Goal: Find specific page/section: Find specific page/section

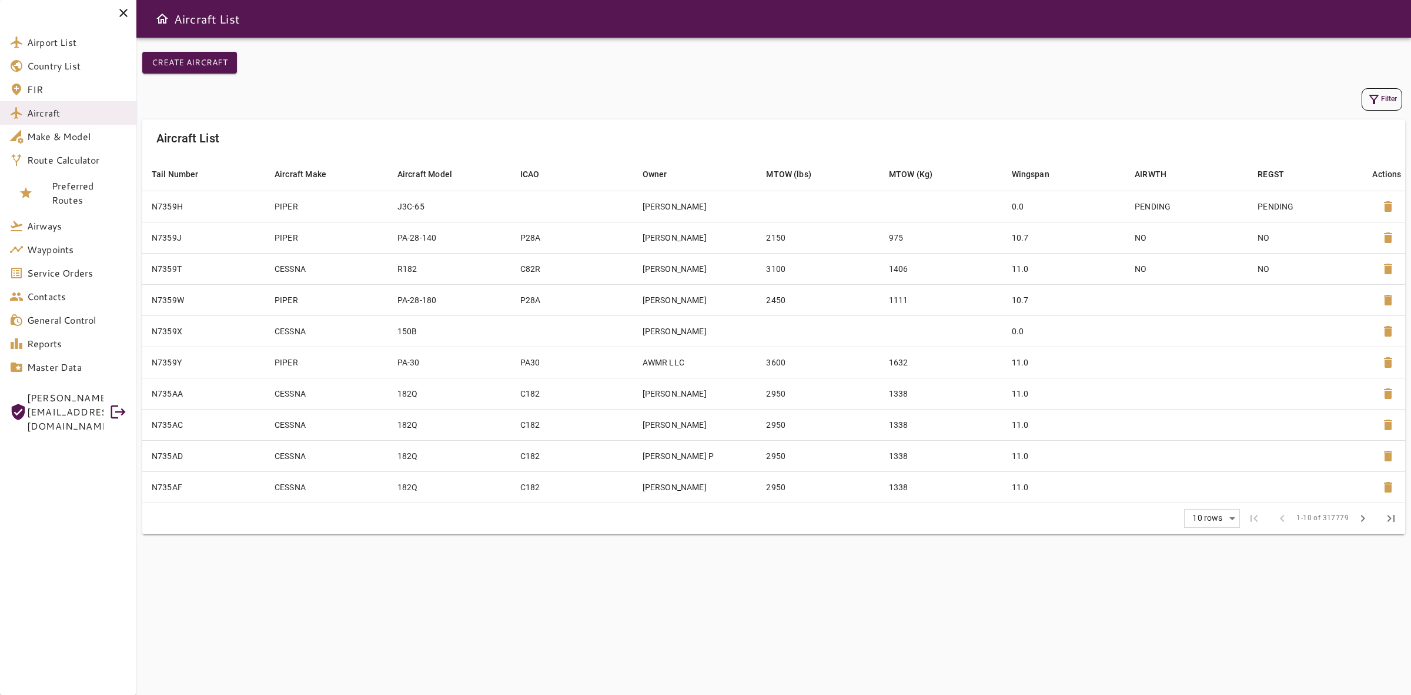
click at [1363, 101] on button "Filter" at bounding box center [1382, 99] width 41 height 22
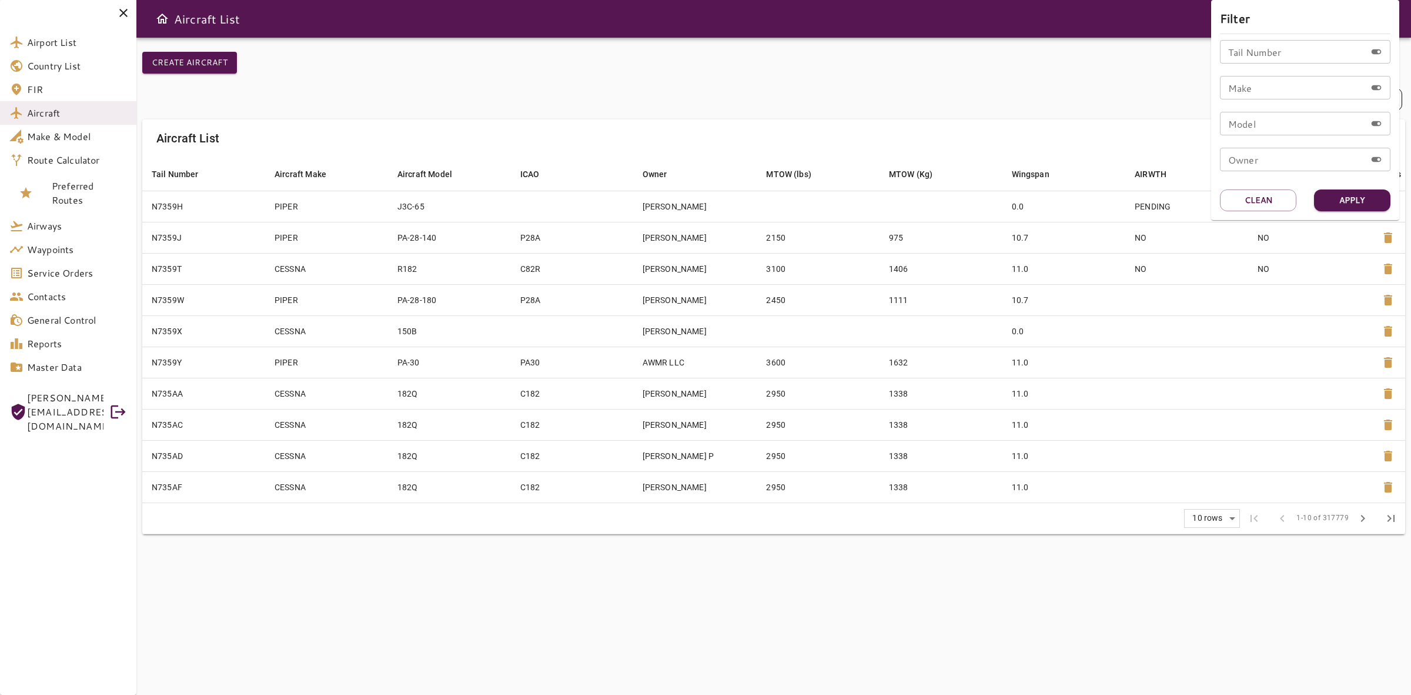
click at [1307, 92] on input "Make" at bounding box center [1293, 88] width 146 height 24
click at [41, 134] on div at bounding box center [705, 347] width 1411 height 695
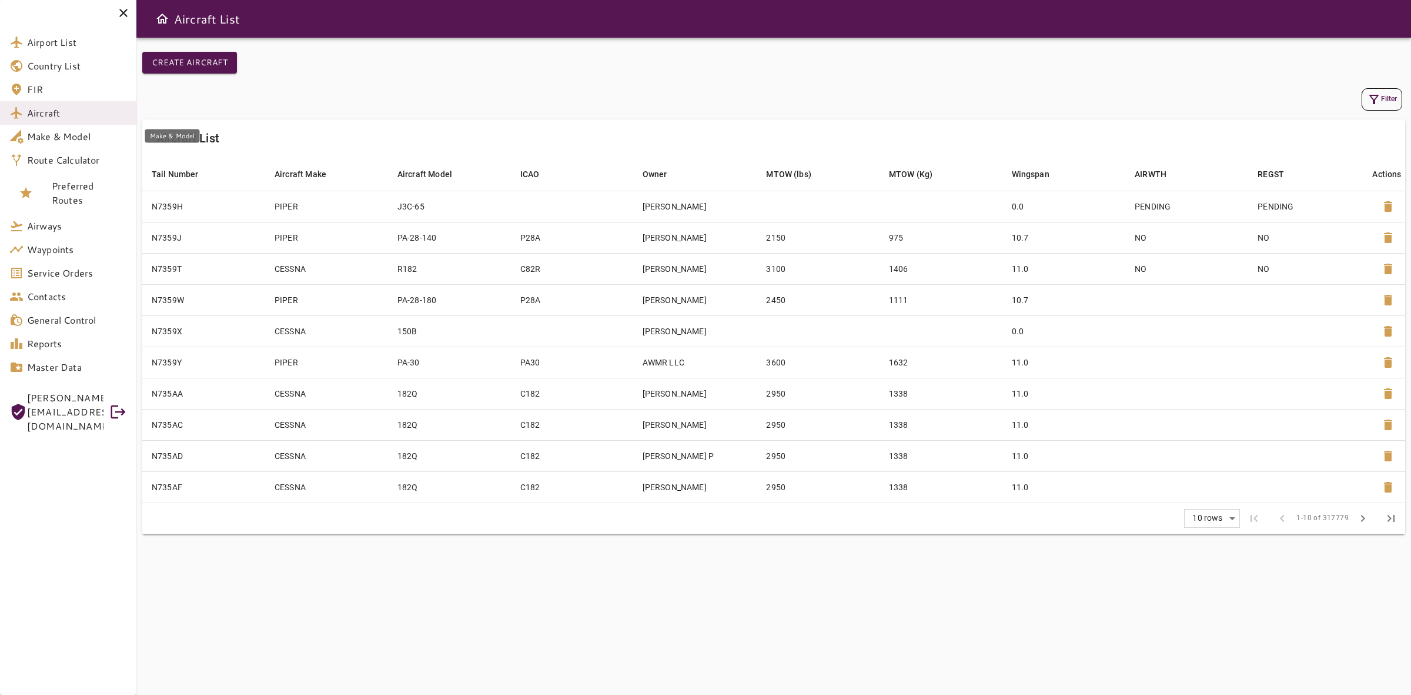
click at [52, 133] on span "Make & Model" at bounding box center [77, 136] width 100 height 14
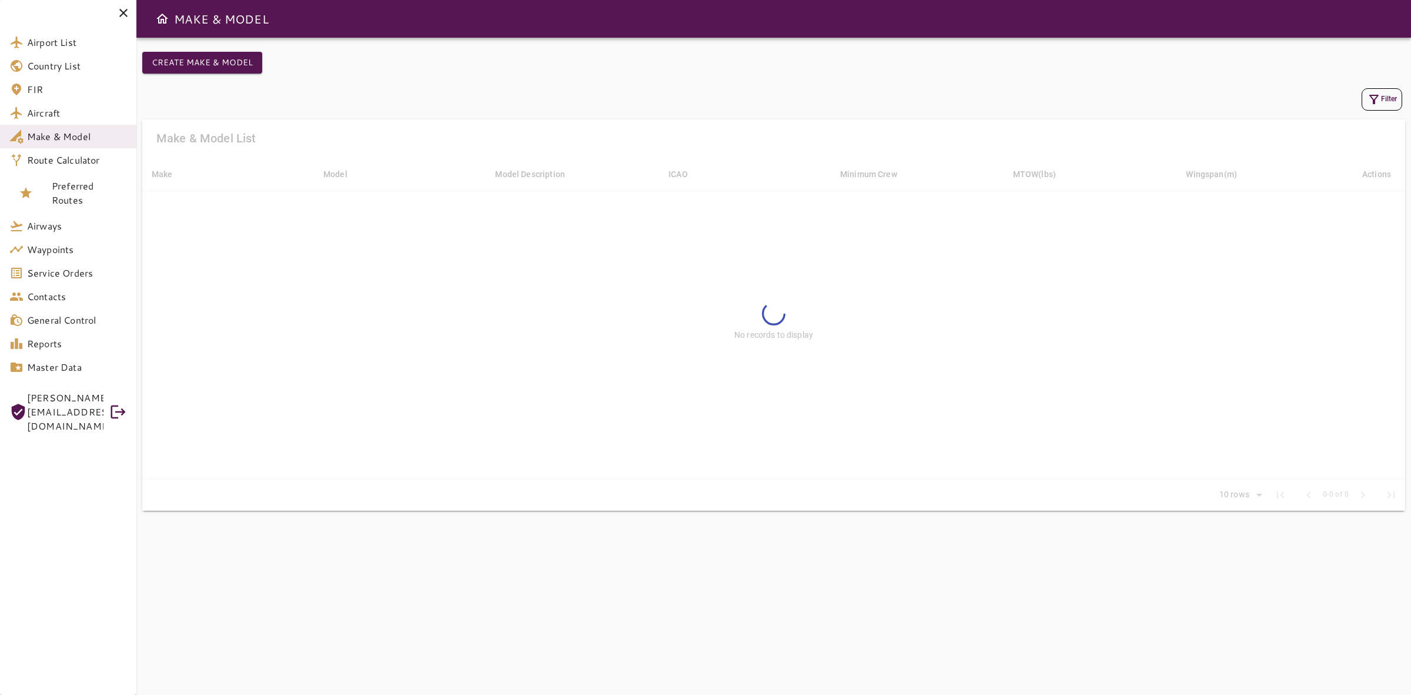
click at [1386, 99] on button "Filter" at bounding box center [1382, 99] width 41 height 22
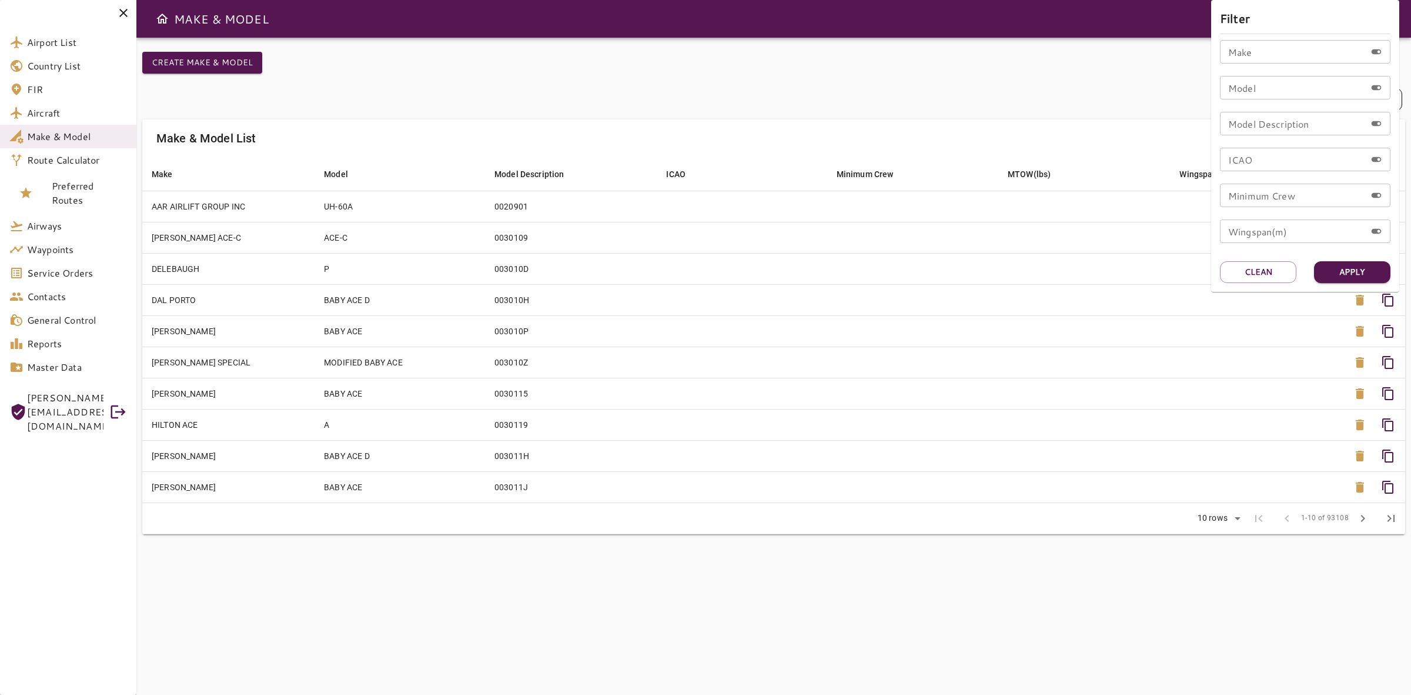
click at [1267, 169] on input "ICAO" at bounding box center [1293, 160] width 146 height 24
type input "****"
click at [1333, 284] on div "Filter Make Make Model Model Model Description Model Description ICAO **** ICAO…" at bounding box center [1305, 146] width 188 height 292
click at [1339, 276] on button "Apply" at bounding box center [1352, 272] width 76 height 22
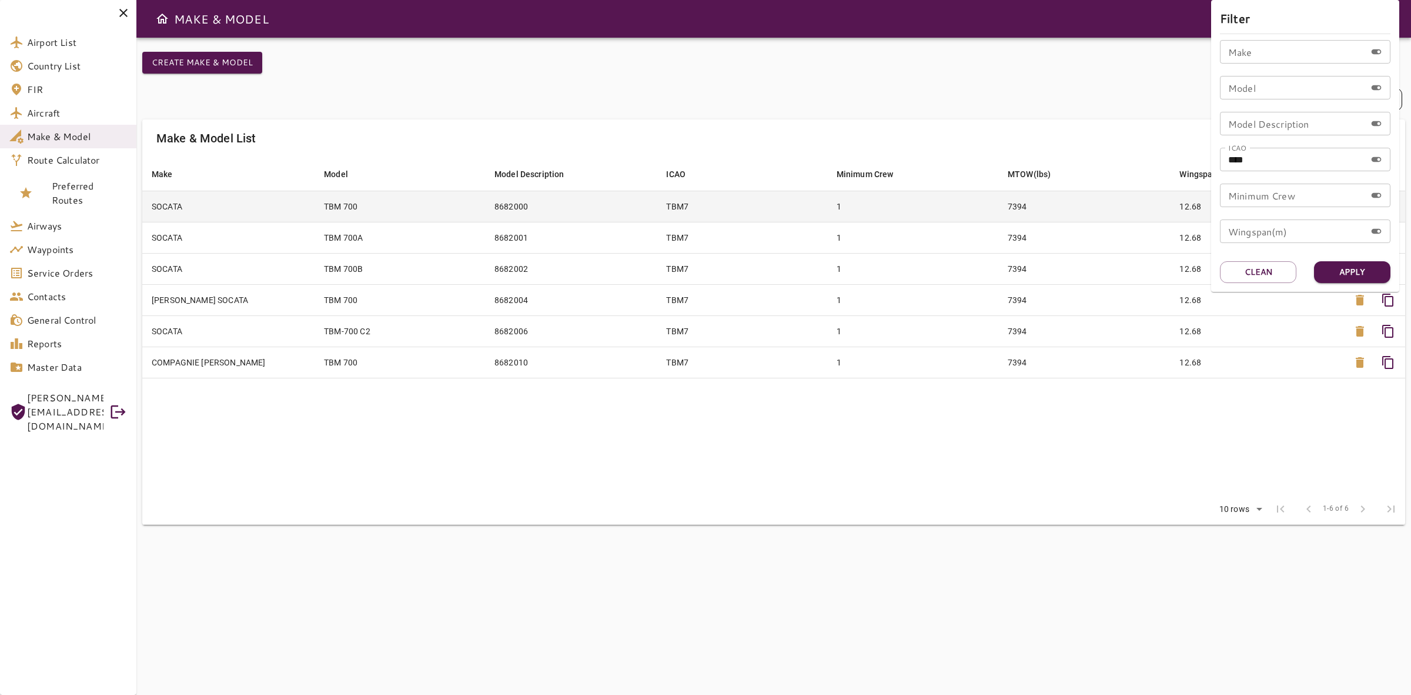
click at [346, 203] on div at bounding box center [705, 347] width 1411 height 695
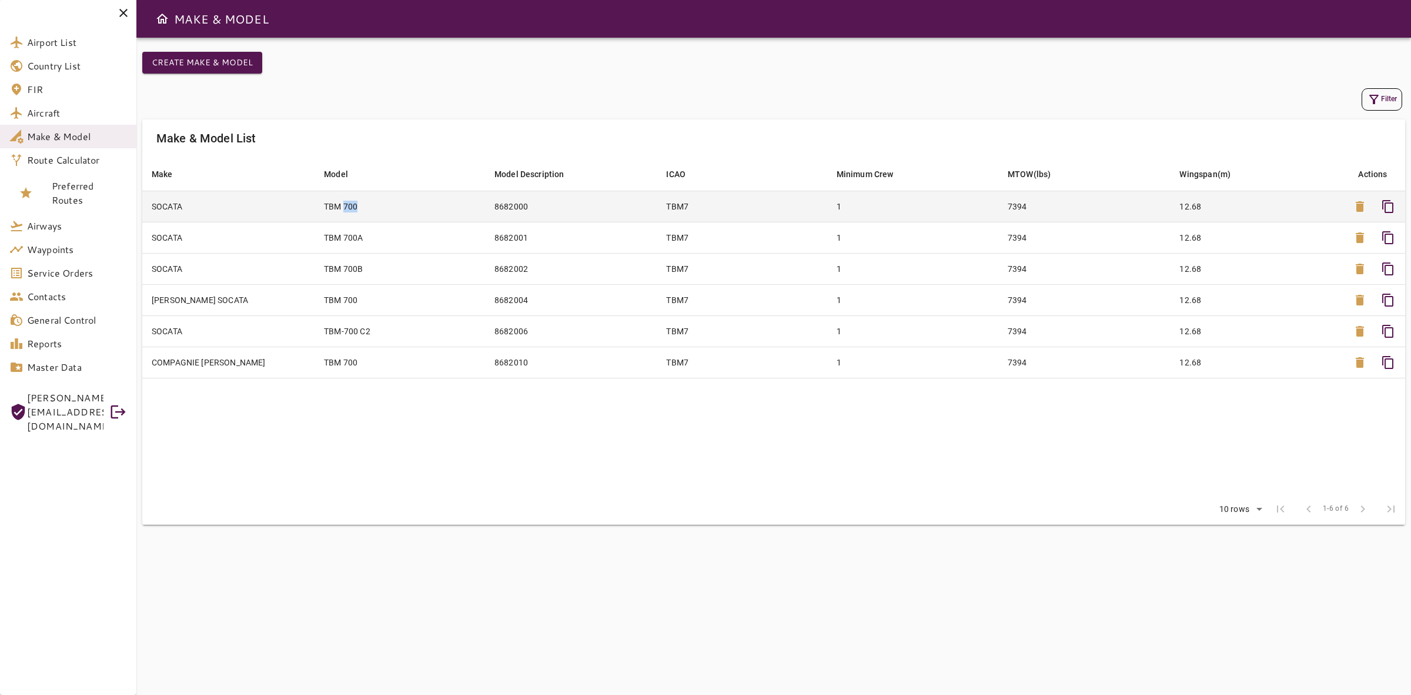
click at [345, 203] on td "TBM 700" at bounding box center [400, 206] width 171 height 31
click at [343, 203] on td "TBM 700" at bounding box center [400, 206] width 171 height 31
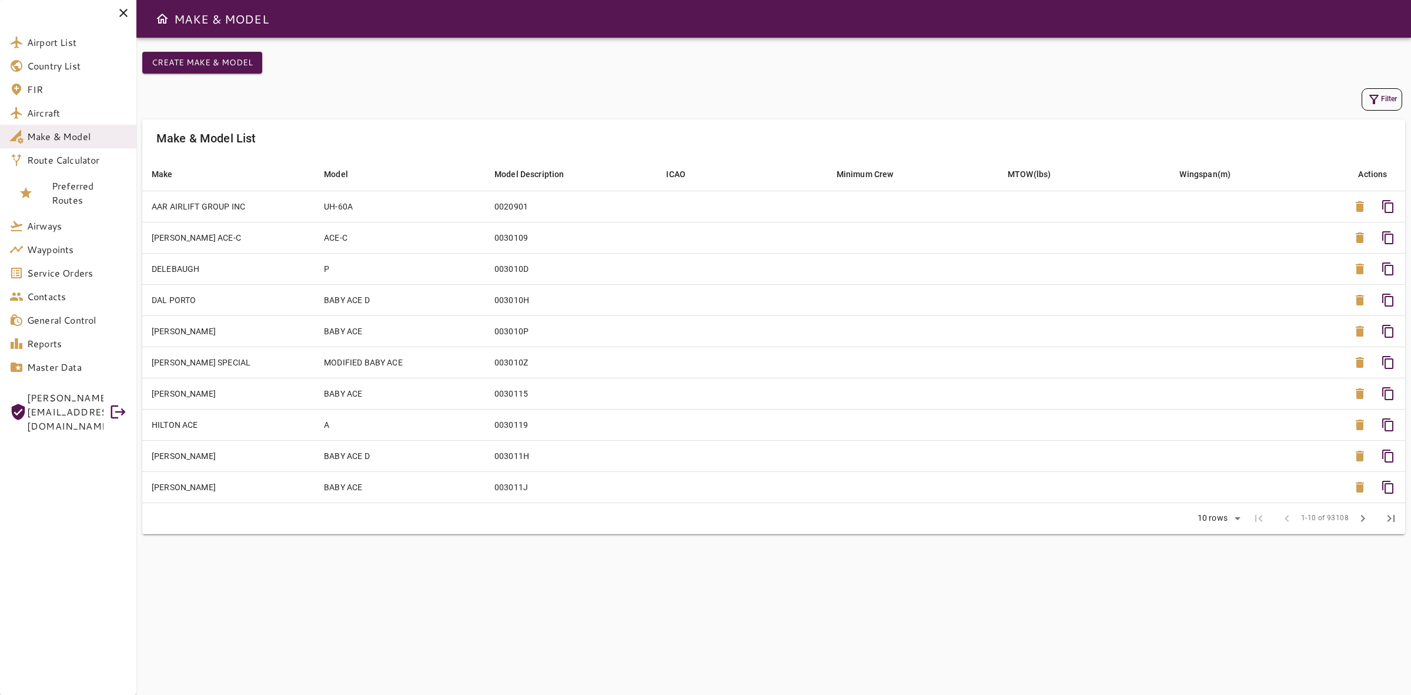
click at [1371, 110] on button "Filter" at bounding box center [1382, 99] width 41 height 22
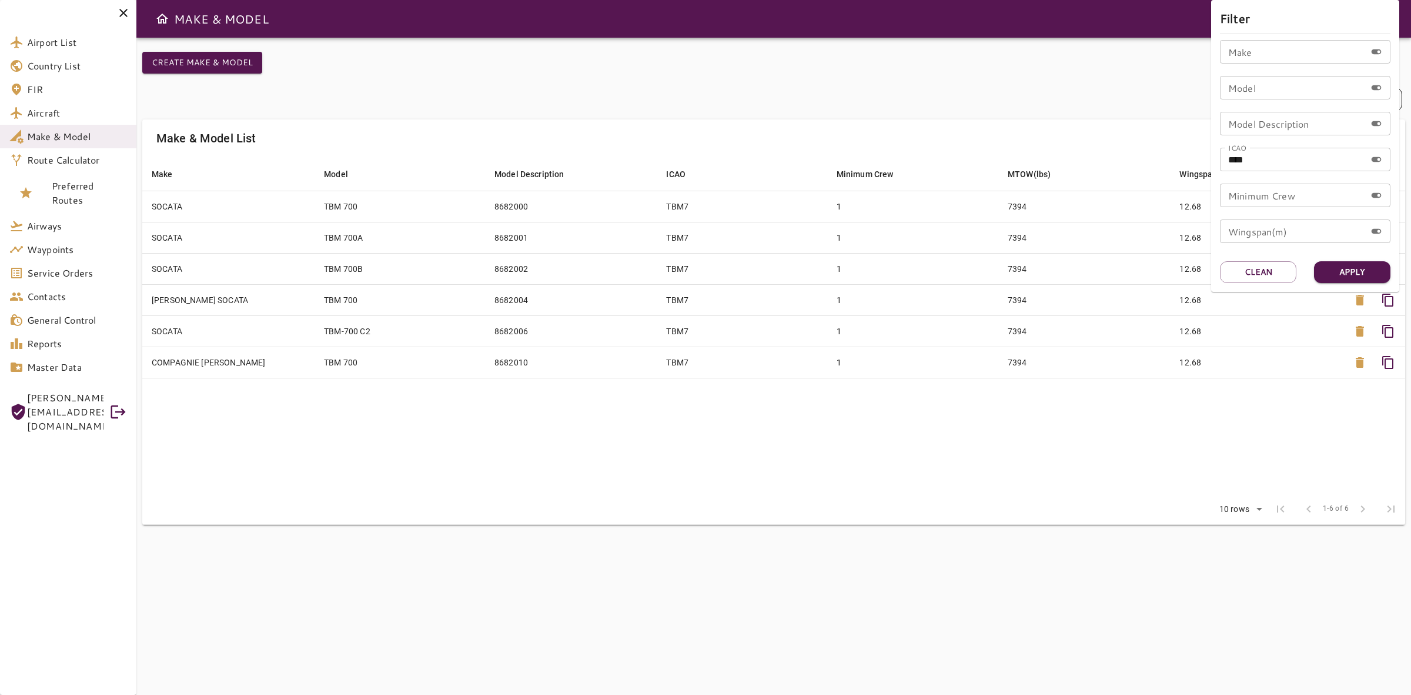
drag, startPoint x: 354, startPoint y: 204, endPoint x: 312, endPoint y: 204, distance: 41.8
click at [312, 204] on div at bounding box center [705, 347] width 1411 height 695
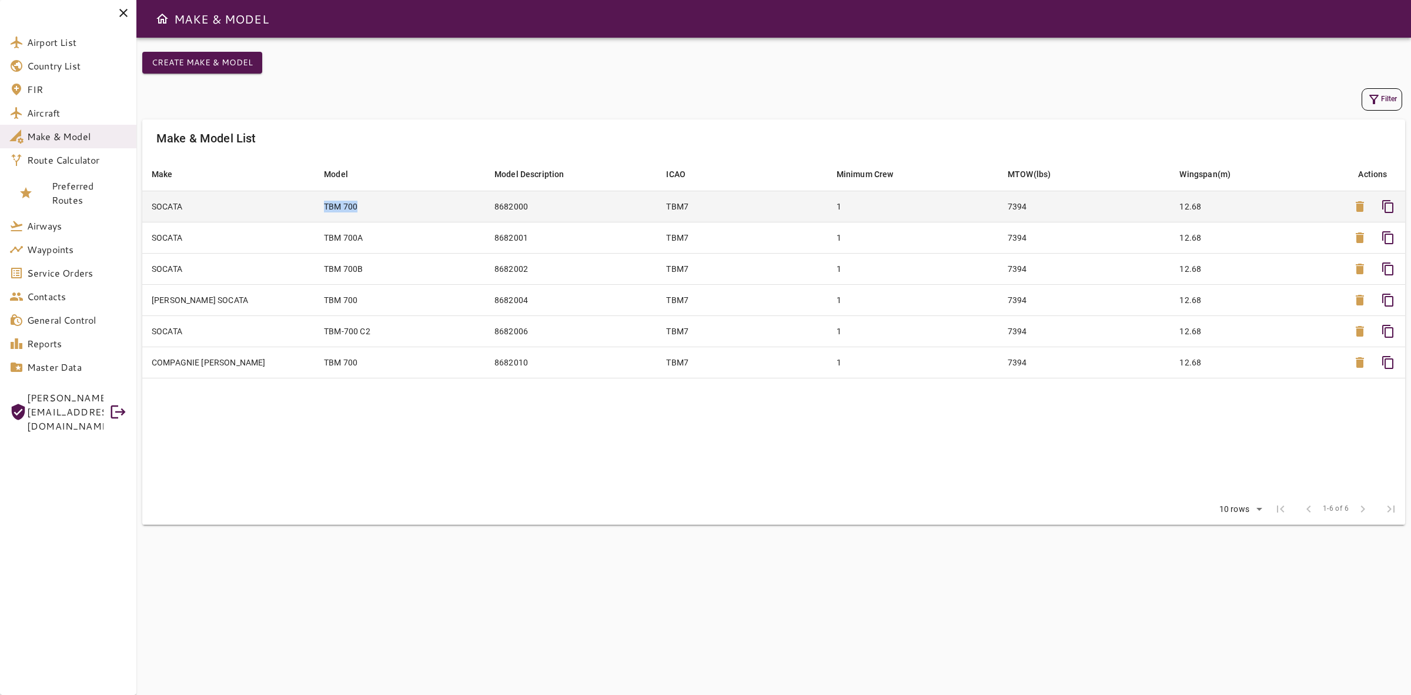
copy td "TBM 700"
drag, startPoint x: 323, startPoint y: 205, endPoint x: 362, endPoint y: 206, distance: 38.3
click at [362, 206] on td "TBM 700" at bounding box center [400, 206] width 171 height 31
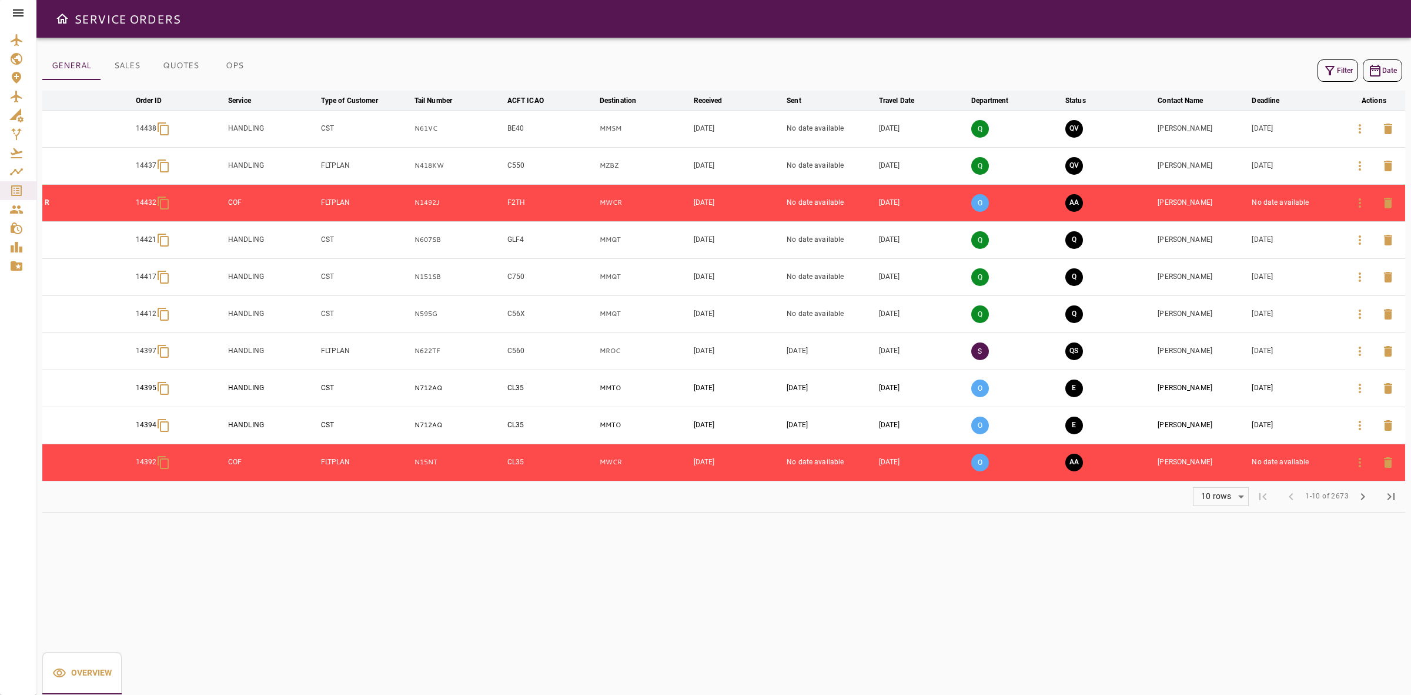
click at [9, 10] on div at bounding box center [18, 13] width 36 height 26
click at [10, 11] on div at bounding box center [18, 13] width 36 height 26
click at [14, 12] on icon at bounding box center [18, 12] width 11 height 7
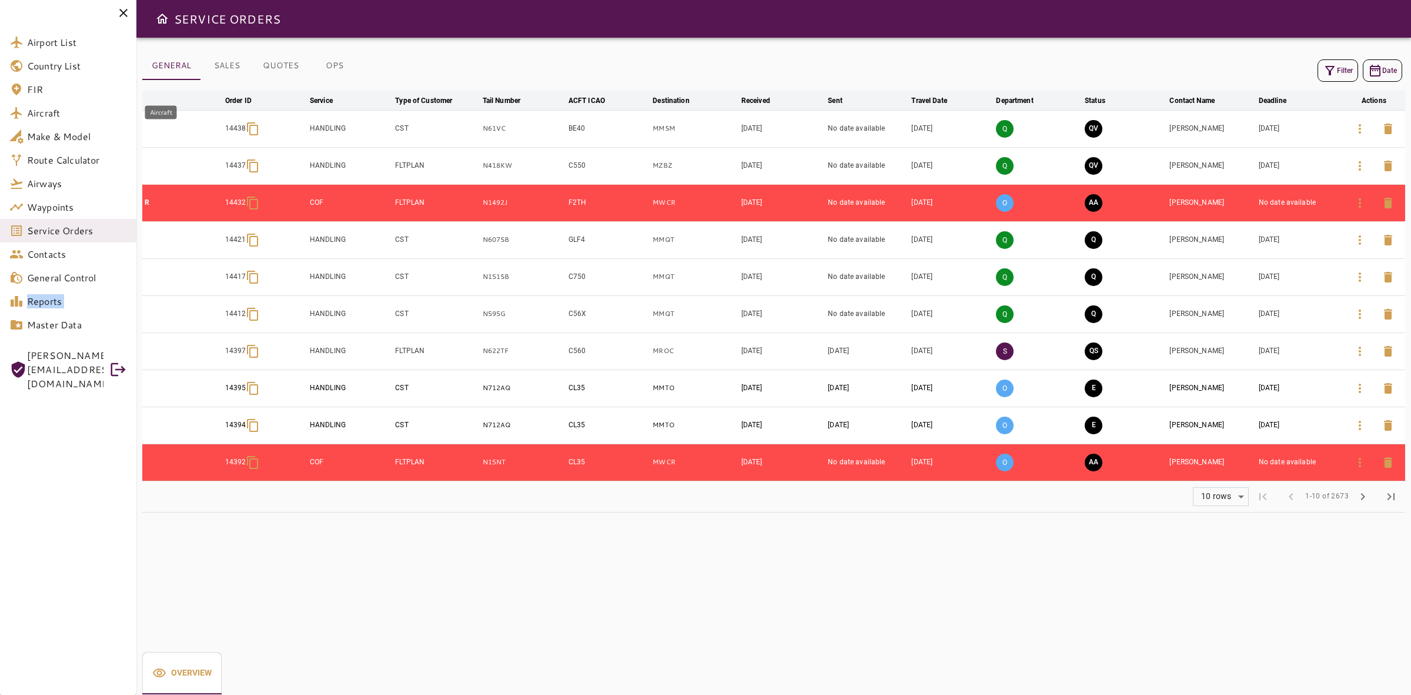
click at [42, 104] on link "Aircraft" at bounding box center [68, 113] width 136 height 24
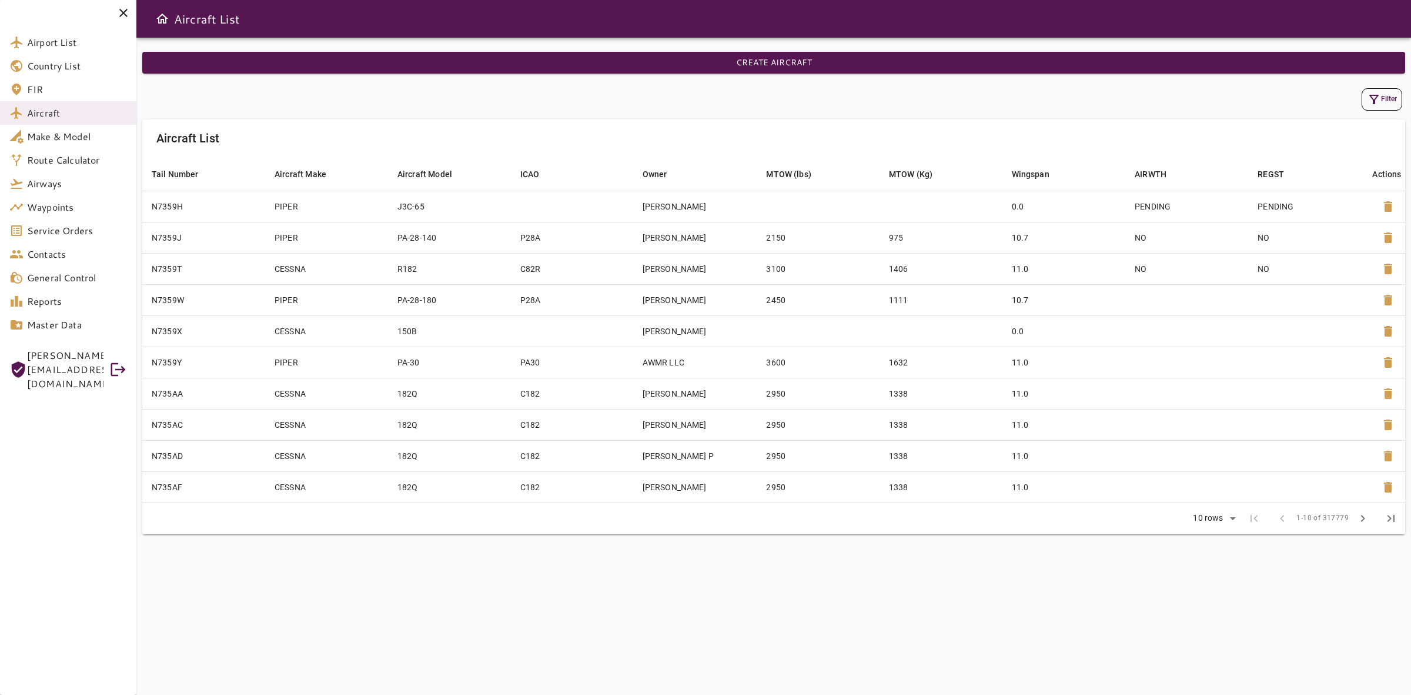
click at [1370, 101] on icon "button" at bounding box center [1374, 99] width 14 height 14
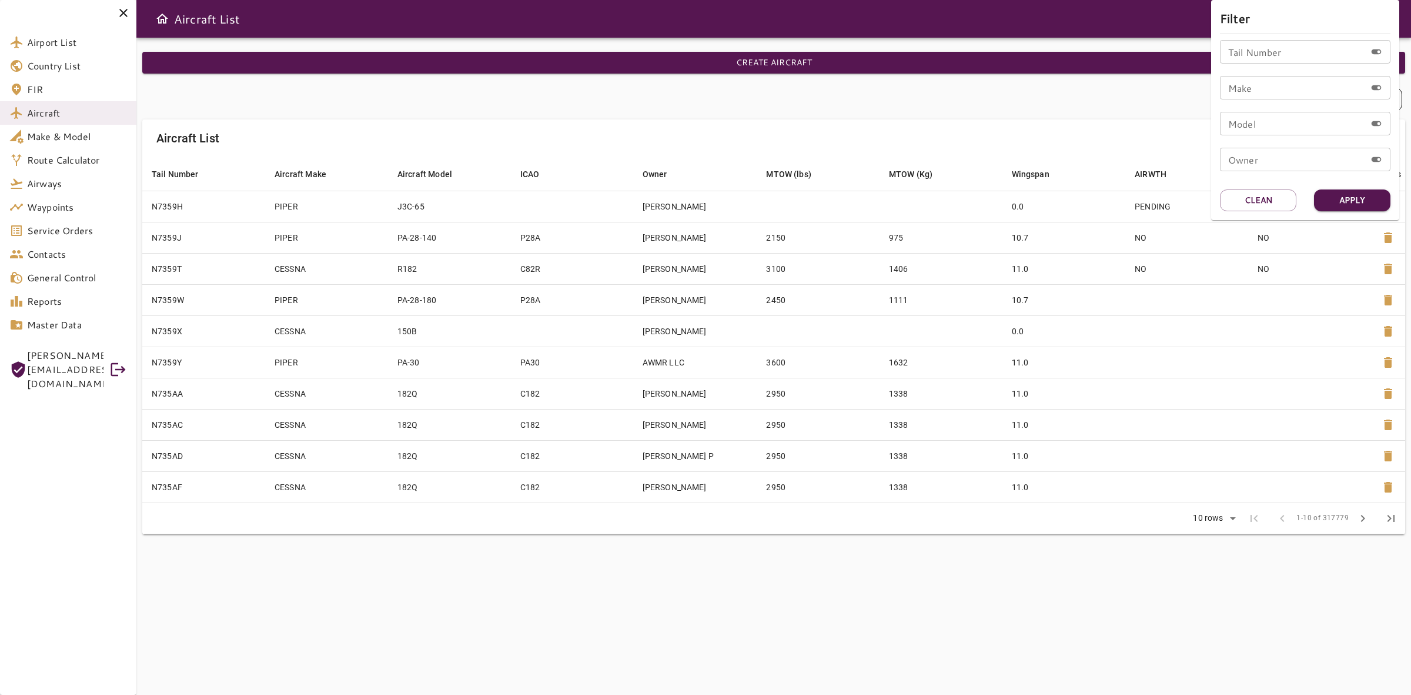
click at [1241, 103] on div "Tail Number Tail Number Make Make Model Model Owner Owner" at bounding box center [1305, 110] width 171 height 141
click at [1239, 95] on input "Make" at bounding box center [1293, 88] width 146 height 24
paste input "*******"
type input "*******"
click at [1351, 207] on button "Apply" at bounding box center [1352, 200] width 76 height 22
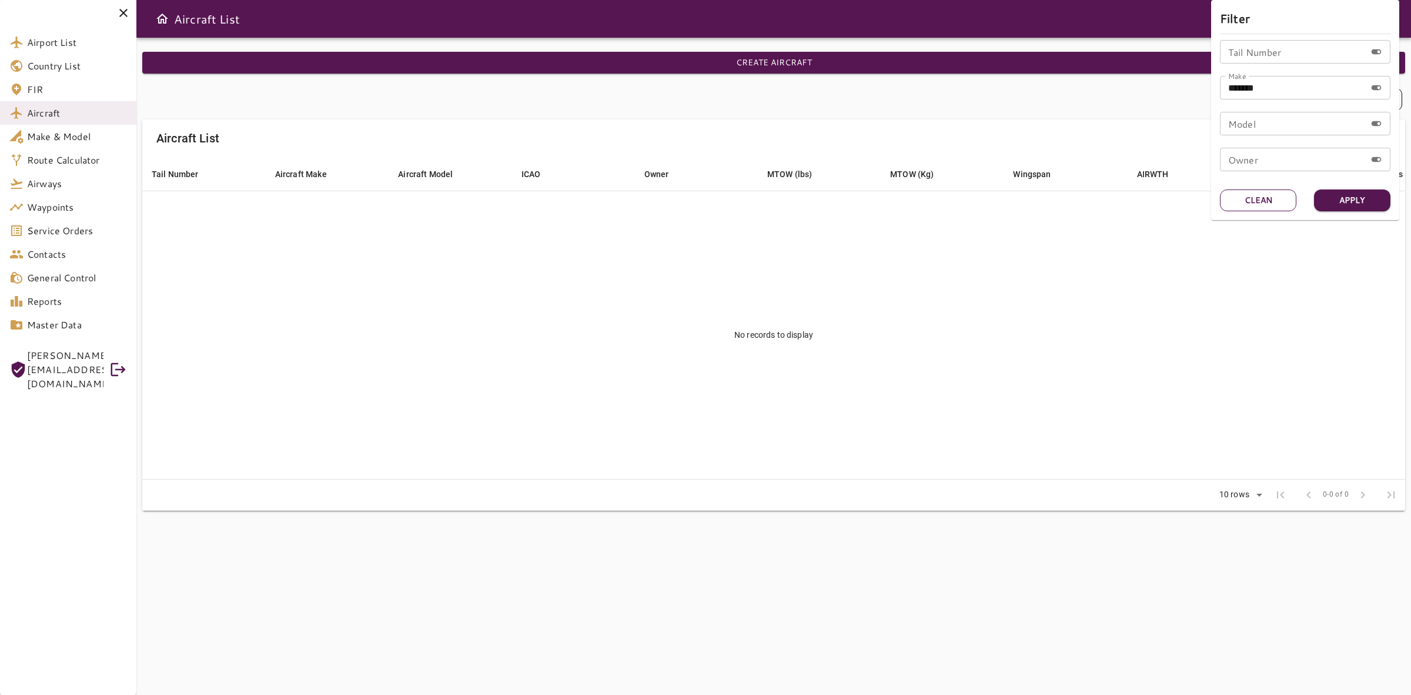
click at [1261, 199] on button "Clean" at bounding box center [1258, 200] width 76 height 22
click at [1254, 128] on input "Model" at bounding box center [1293, 124] width 146 height 24
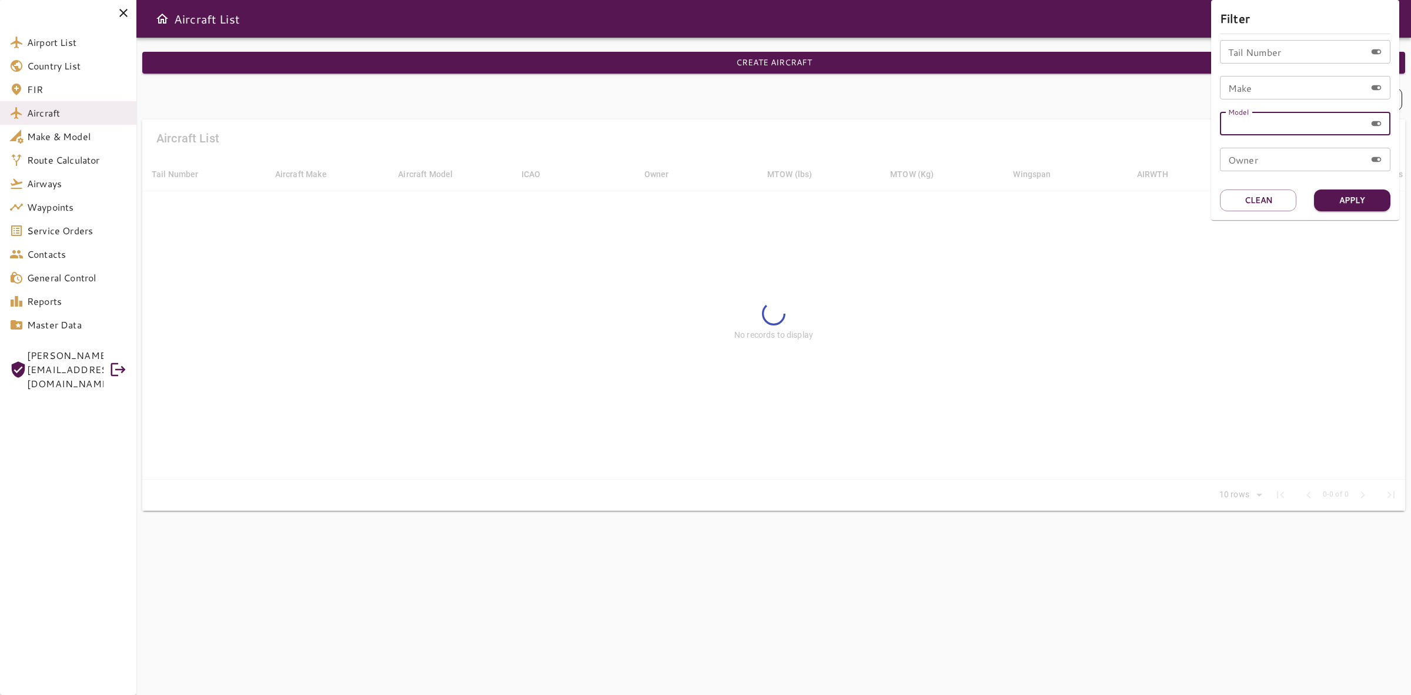
paste input "*******"
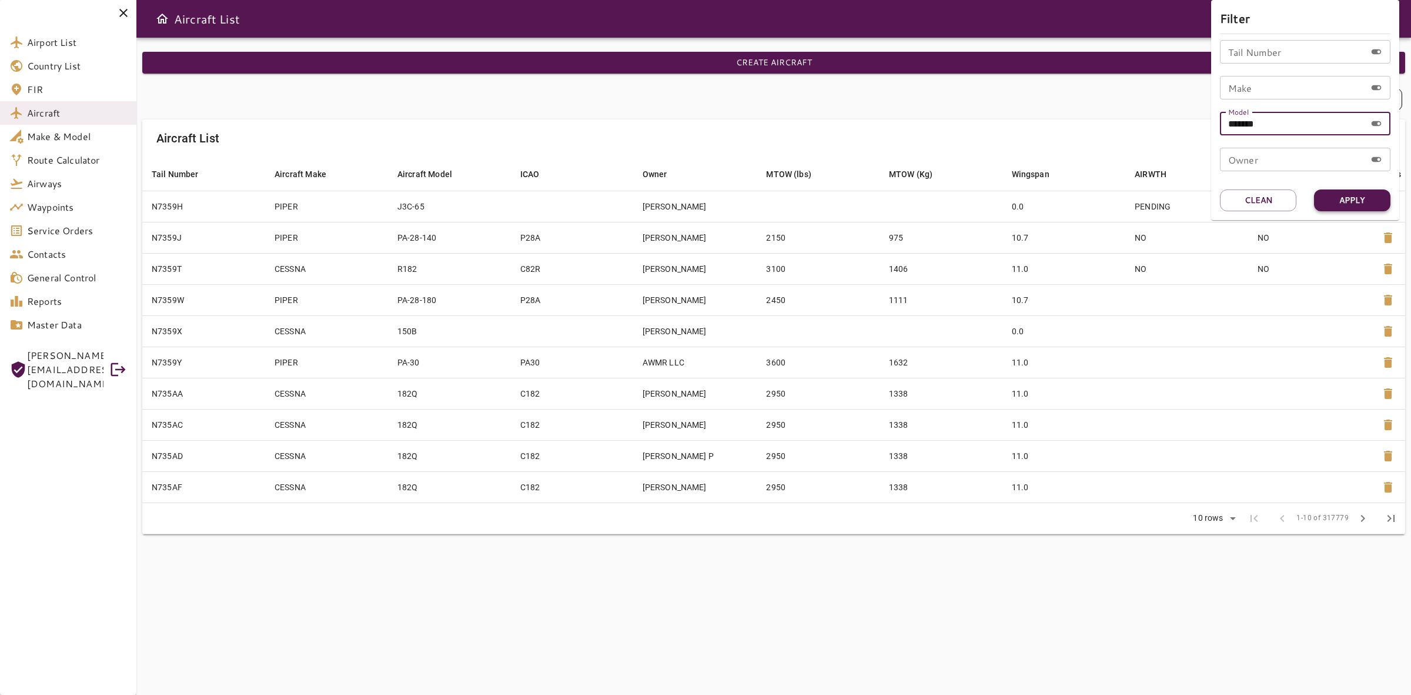
type input "*******"
click at [1321, 209] on button "Apply" at bounding box center [1352, 200] width 76 height 22
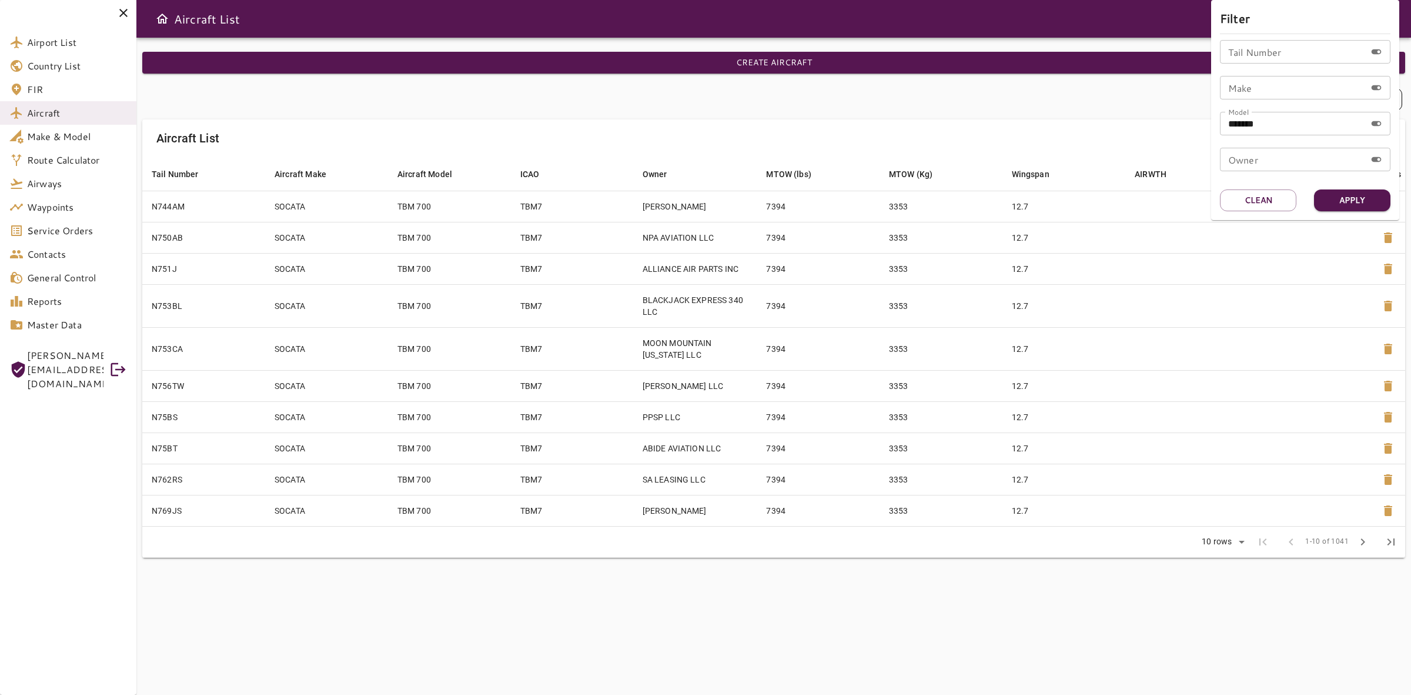
click at [1361, 545] on div at bounding box center [705, 347] width 1411 height 695
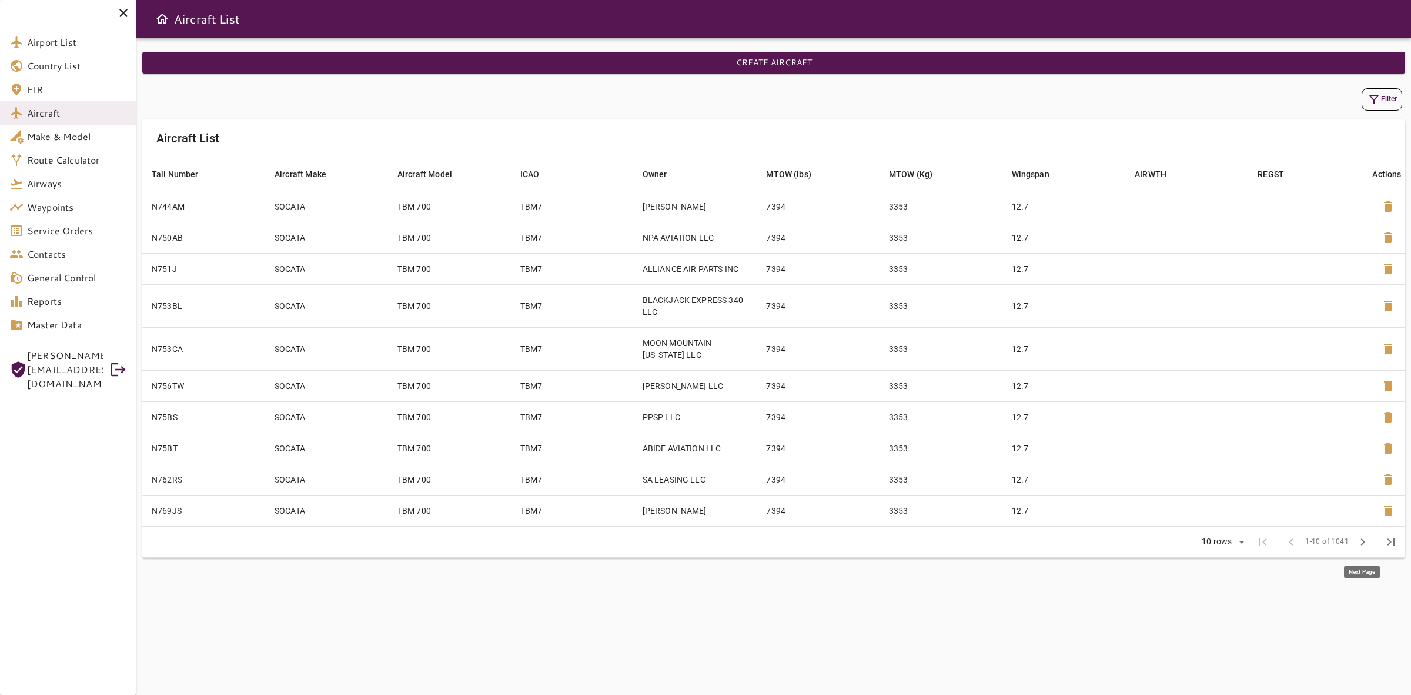
click at [1361, 545] on span "chevron_right" at bounding box center [1363, 542] width 14 height 14
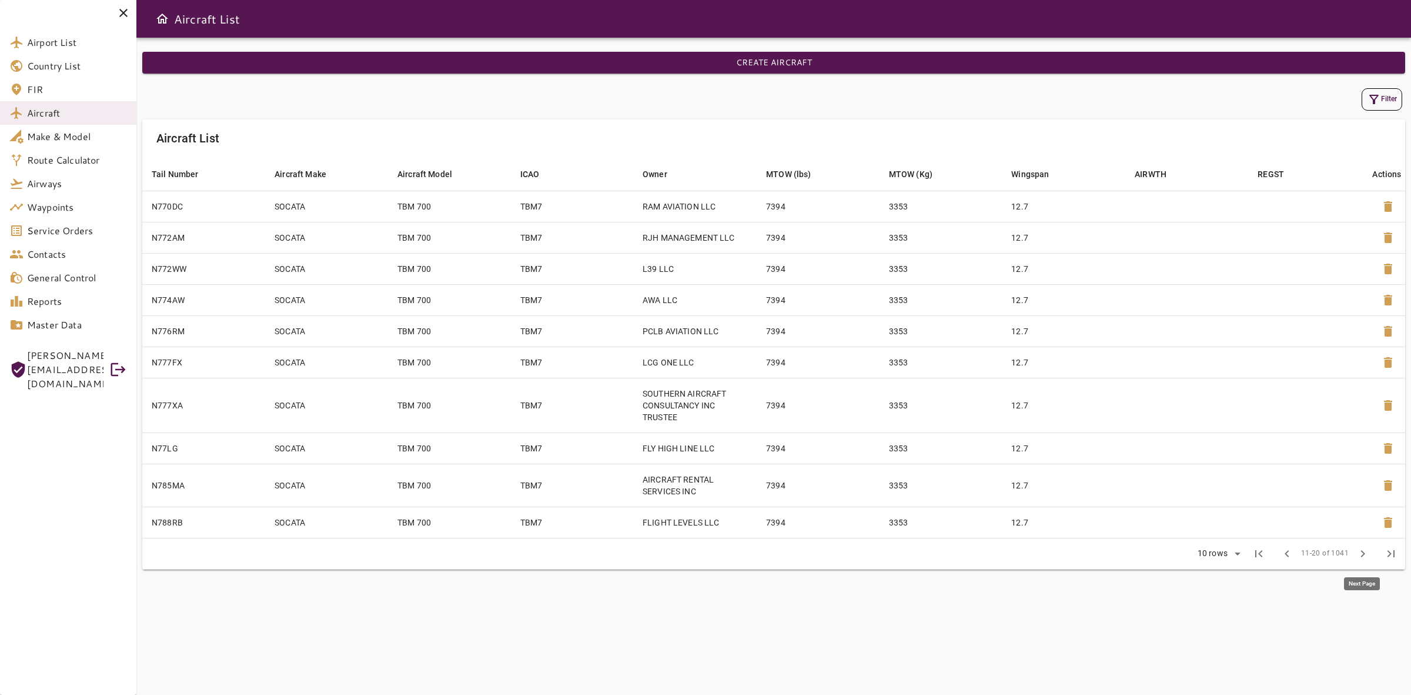
click at [1361, 545] on button "chevron_right" at bounding box center [1363, 553] width 28 height 28
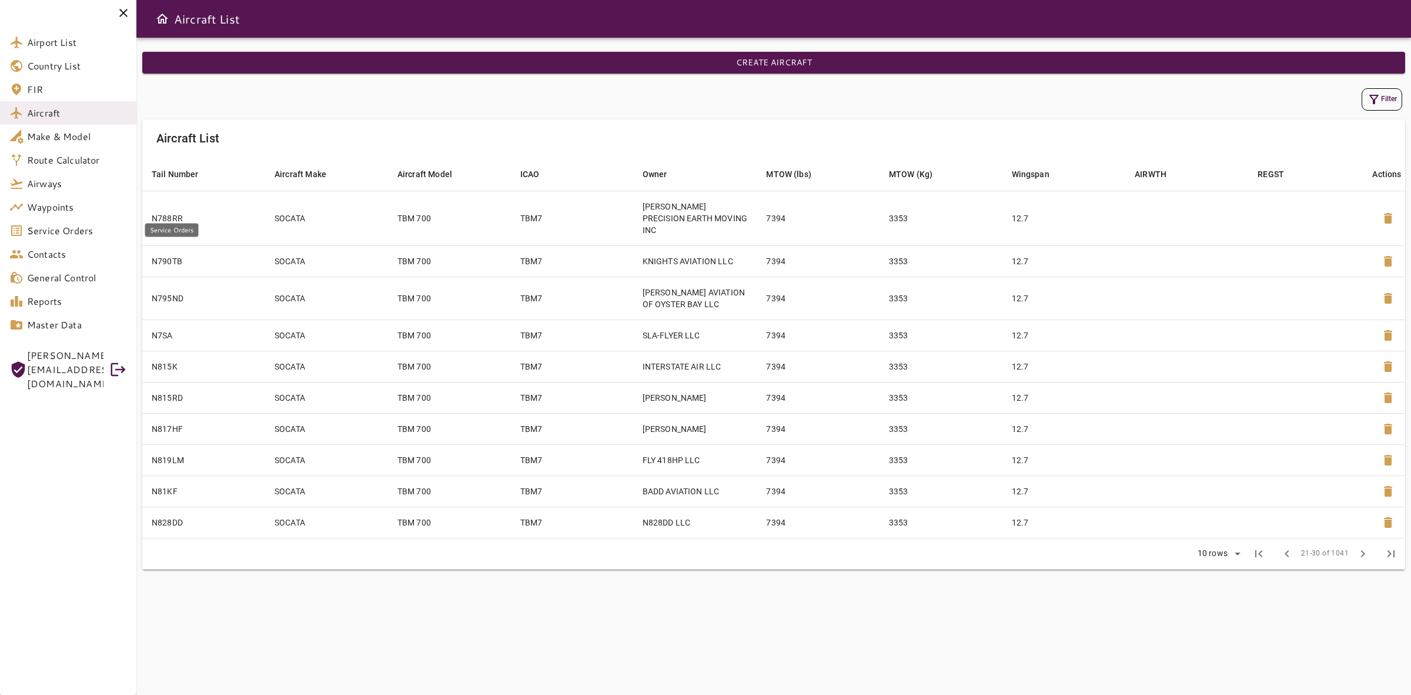
click at [84, 230] on span "Service Orders" at bounding box center [77, 230] width 100 height 14
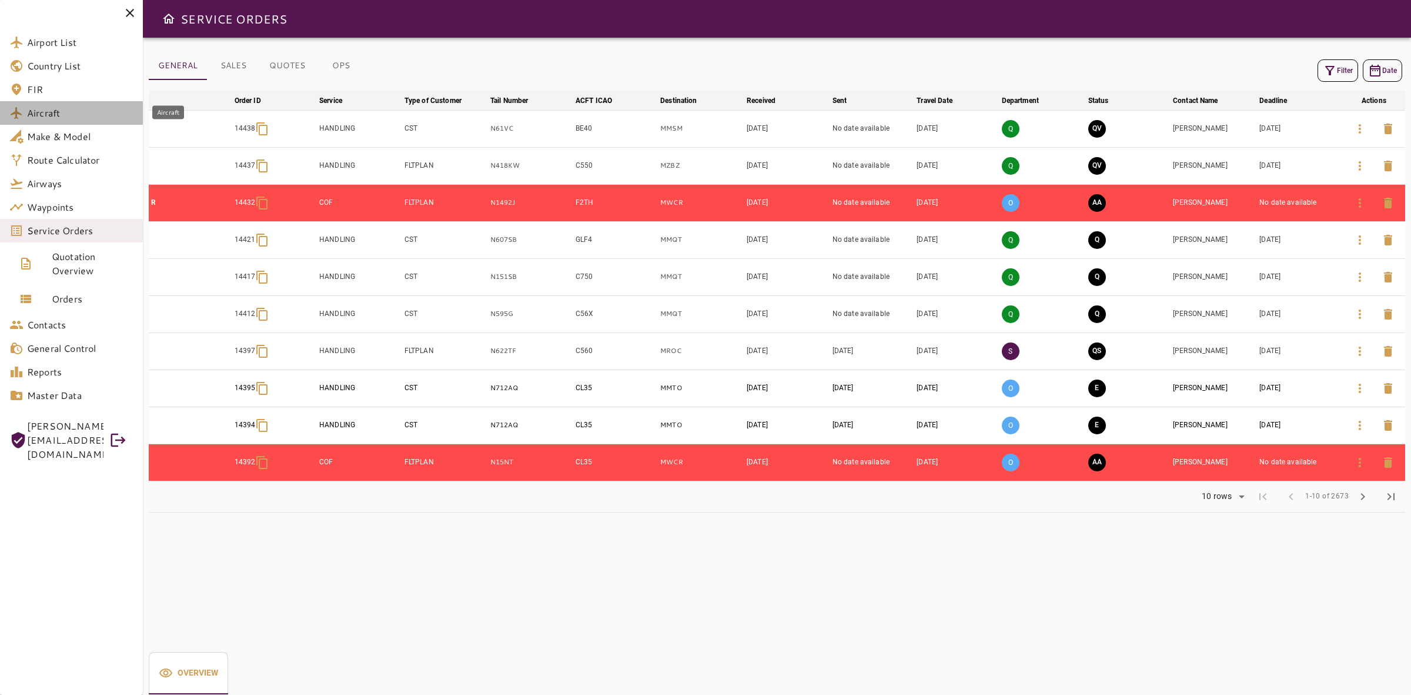
click at [65, 106] on span "Aircraft" at bounding box center [80, 113] width 106 height 14
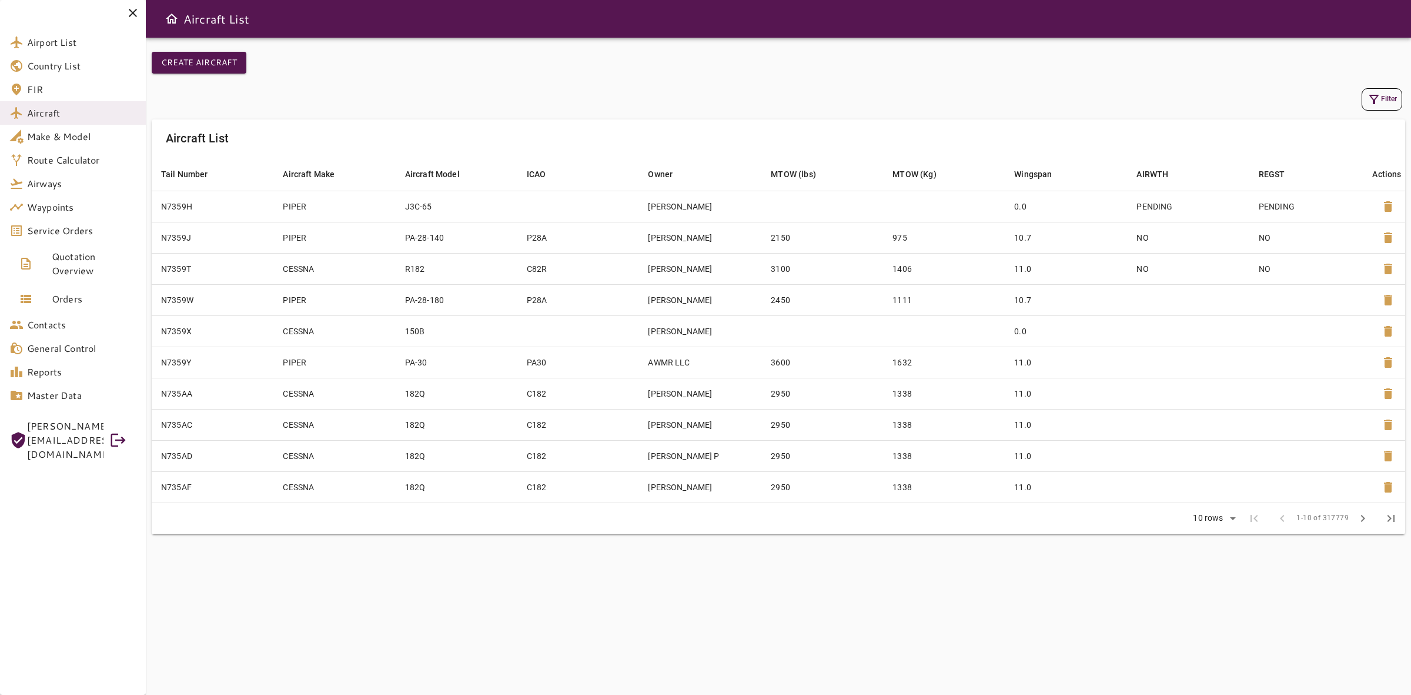
click at [1377, 102] on icon "button" at bounding box center [1374, 99] width 14 height 14
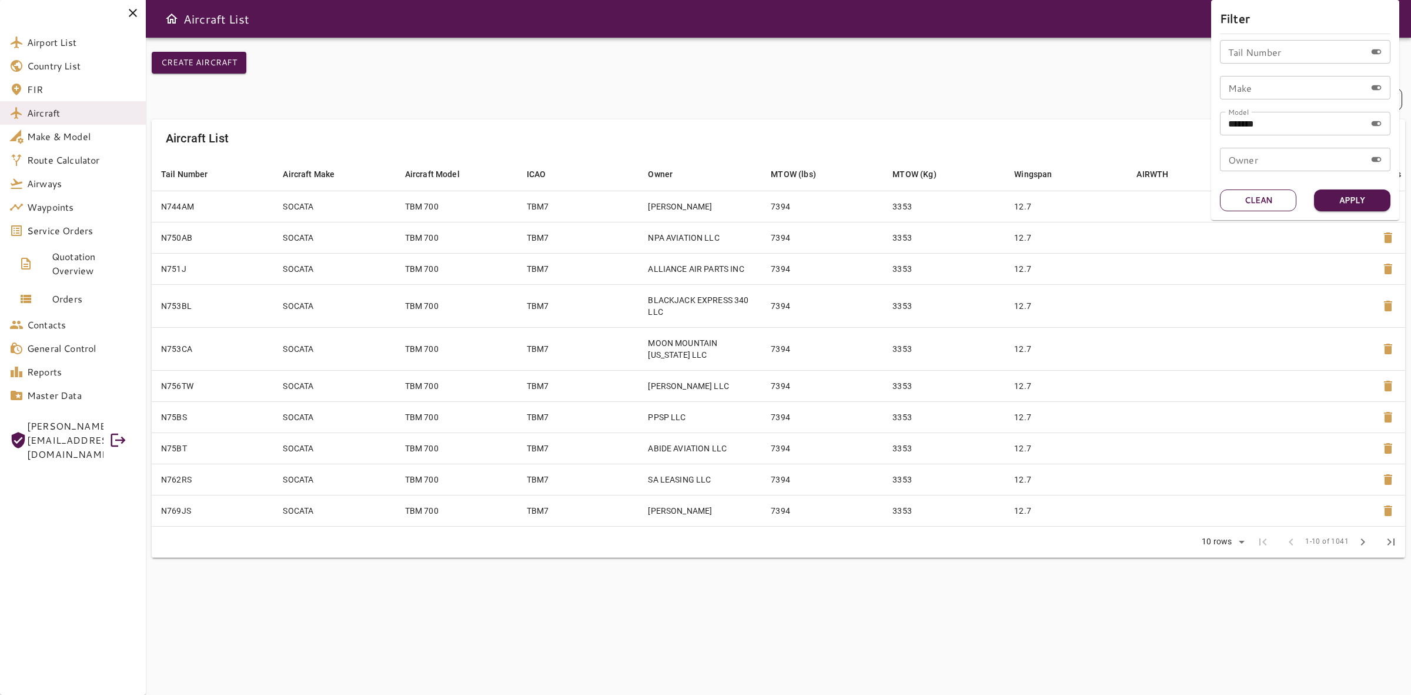
click at [1253, 201] on button "Clean" at bounding box center [1258, 200] width 76 height 22
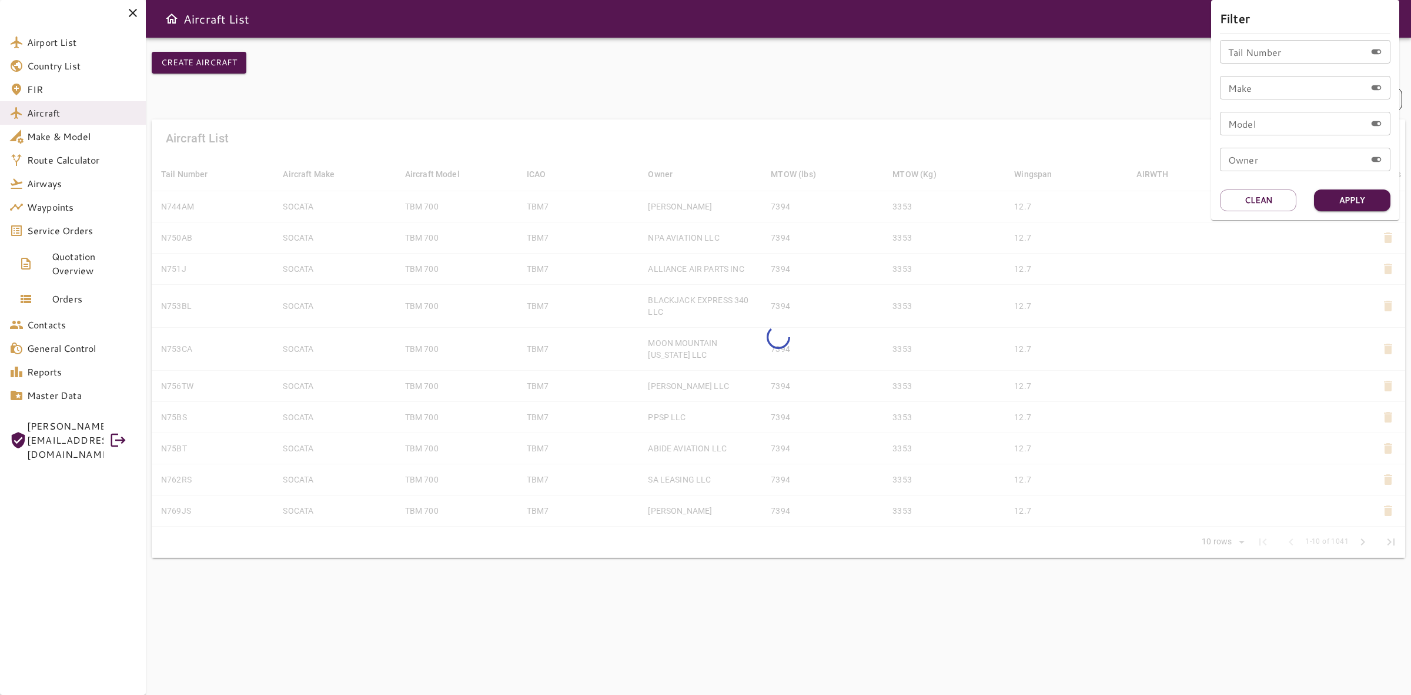
click at [1269, 58] on input "Tail Number" at bounding box center [1293, 52] width 146 height 24
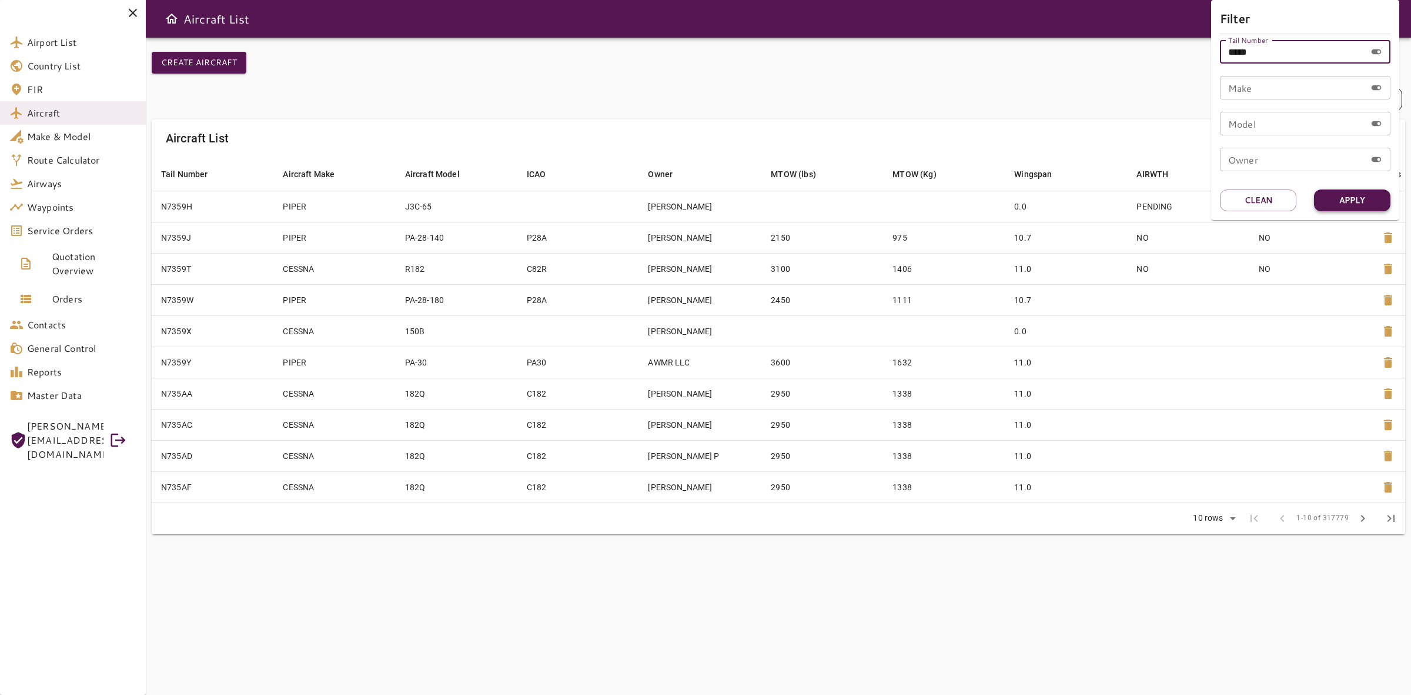
type input "*****"
click at [1336, 193] on button "Apply" at bounding box center [1352, 200] width 76 height 22
